Goal: Navigation & Orientation: Find specific page/section

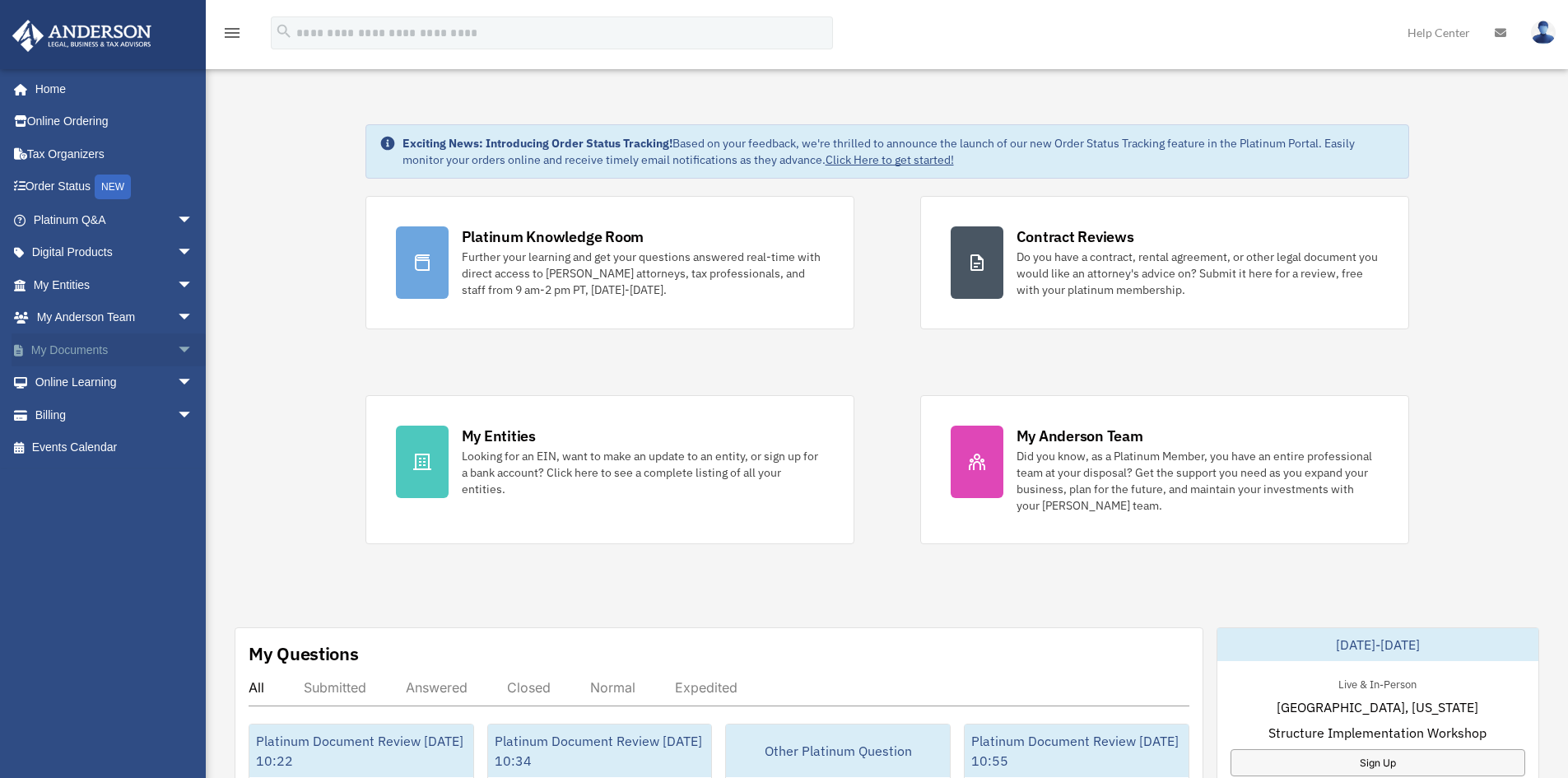
click at [182, 349] on span "arrow_drop_down" at bounding box center [193, 350] width 33 height 33
click at [180, 215] on span "arrow_drop_down" at bounding box center [193, 220] width 33 height 33
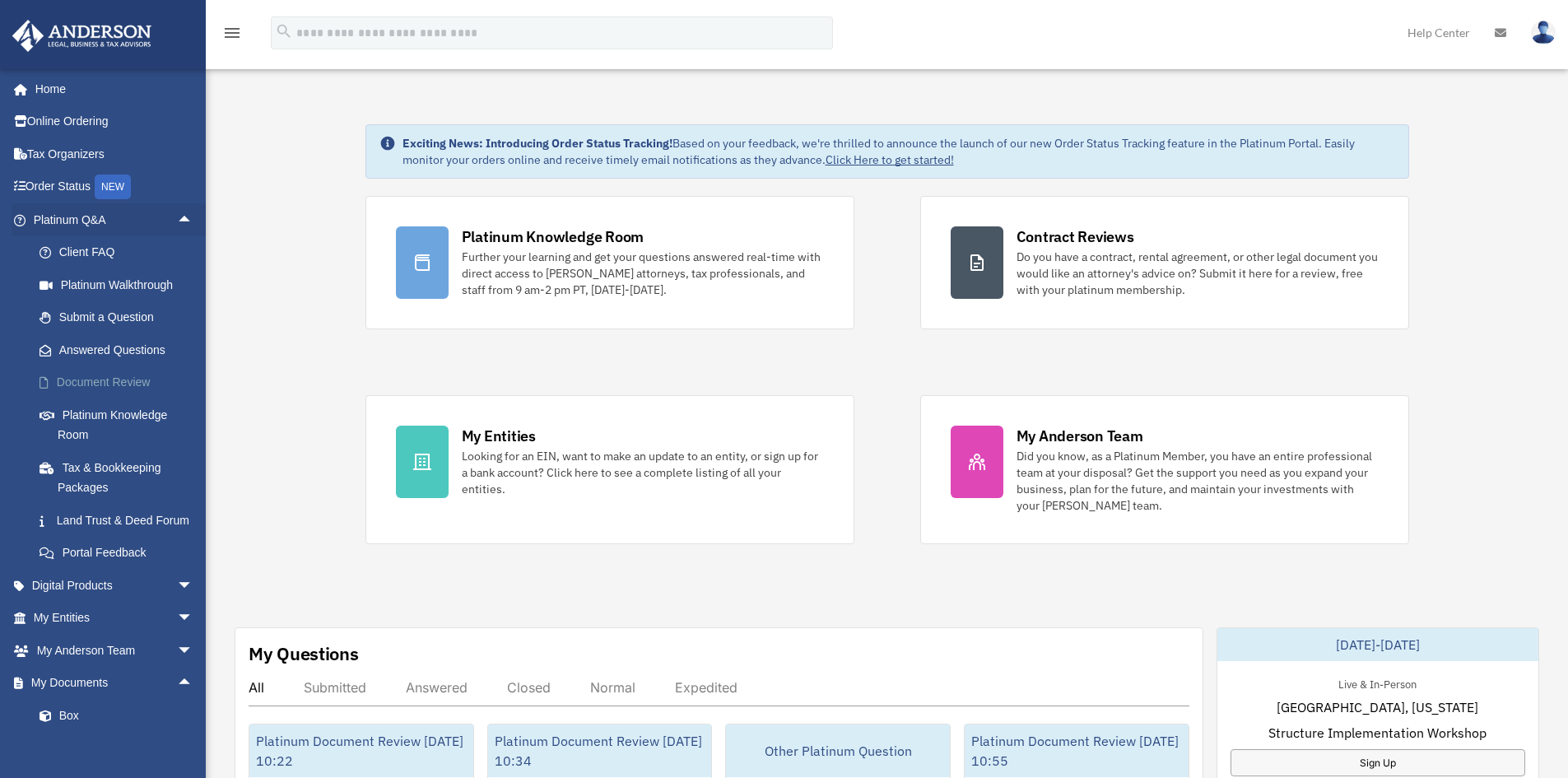
click at [118, 378] on link "Document Review" at bounding box center [121, 383] width 196 height 33
